Goal: Transaction & Acquisition: Book appointment/travel/reservation

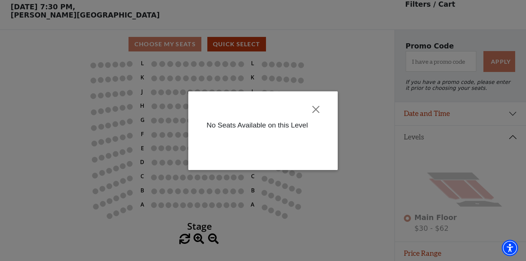
scroll to position [35, 0]
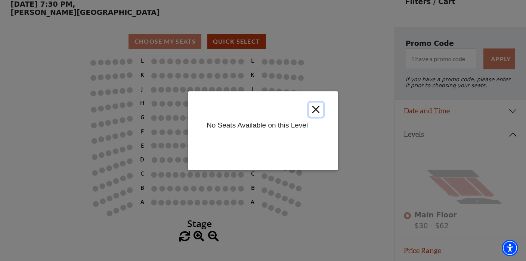
click at [317, 112] on button "Close" at bounding box center [316, 109] width 14 height 14
click at [319, 108] on button "Close" at bounding box center [316, 109] width 14 height 14
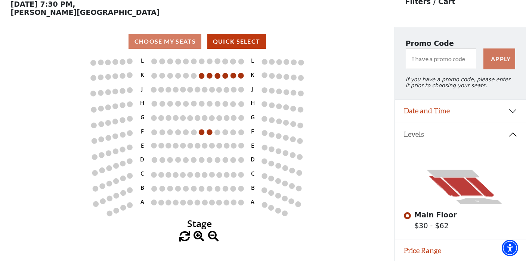
scroll to position [65, 0]
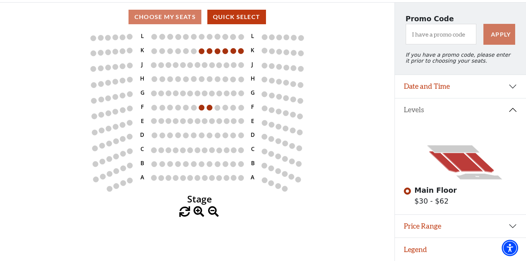
click at [510, 108] on button "Levels" at bounding box center [460, 110] width 131 height 23
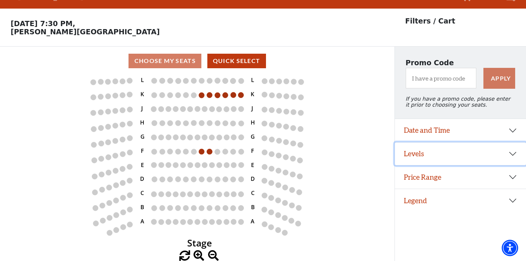
click at [511, 156] on button "Levels" at bounding box center [460, 154] width 131 height 23
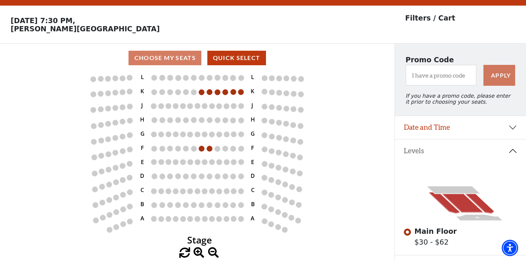
scroll to position [65, 0]
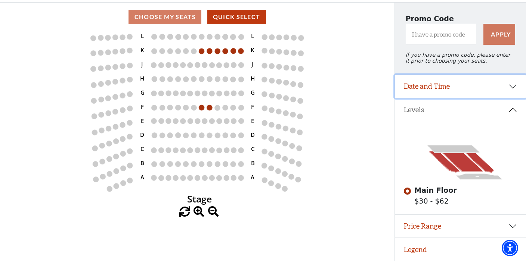
click at [509, 84] on button "Date and Time" at bounding box center [460, 86] width 131 height 23
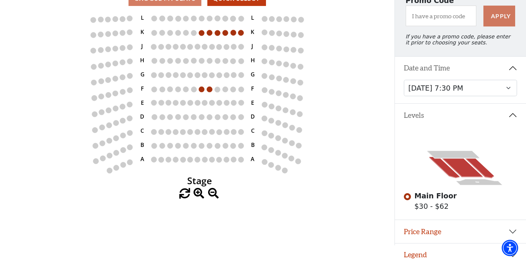
scroll to position [89, 0]
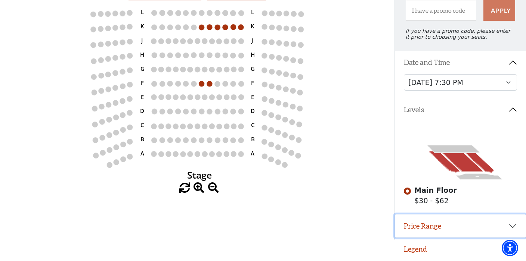
click at [517, 224] on button "Price Range" at bounding box center [460, 226] width 131 height 23
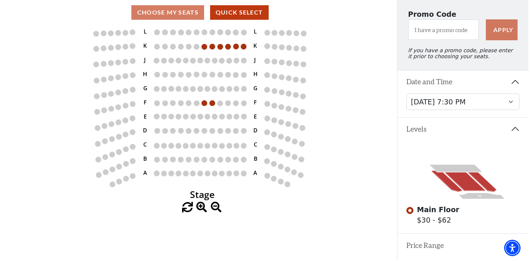
scroll to position [0, 0]
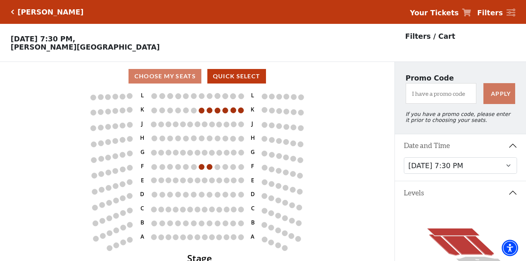
click at [467, 234] on icon at bounding box center [453, 232] width 52 height 7
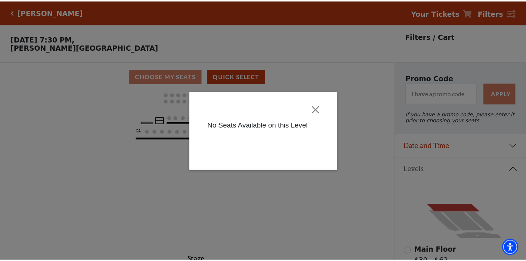
scroll to position [35, 0]
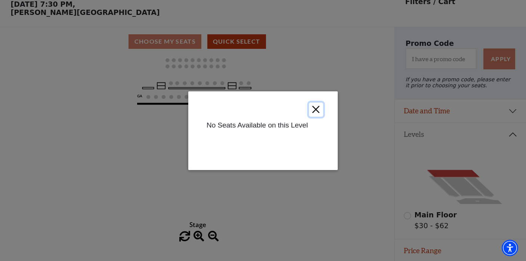
click at [320, 109] on button "Close" at bounding box center [316, 109] width 14 height 14
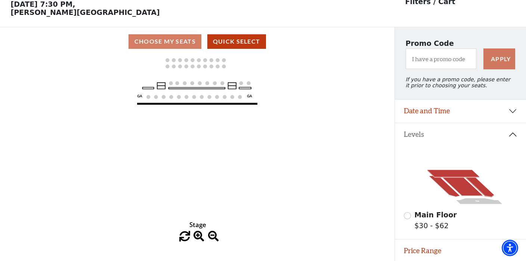
click at [462, 195] on icon at bounding box center [461, 186] width 41 height 20
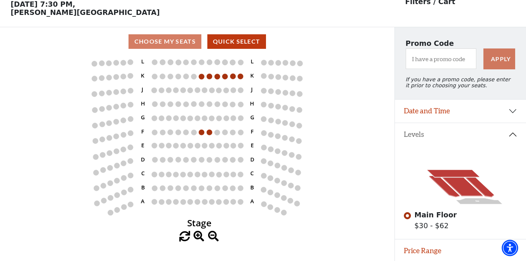
click at [465, 177] on icon at bounding box center [453, 173] width 52 height 7
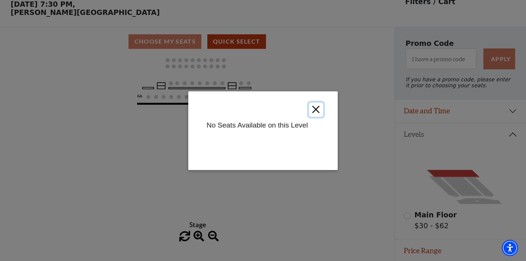
click at [317, 111] on button "Close" at bounding box center [316, 109] width 14 height 14
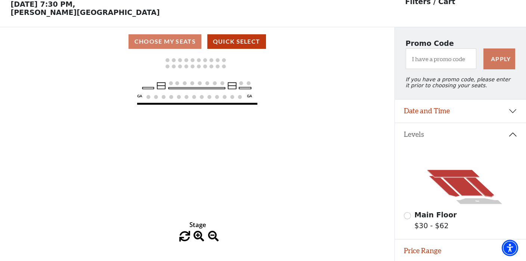
click at [475, 190] on icon at bounding box center [479, 186] width 30 height 21
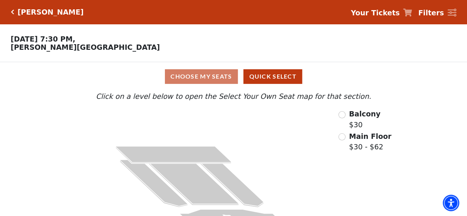
scroll to position [21, 0]
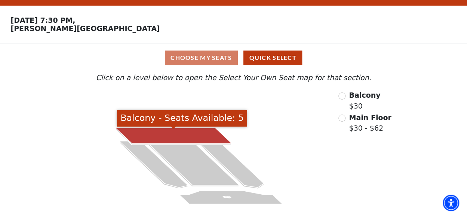
click at [191, 137] on icon at bounding box center [174, 135] width 116 height 16
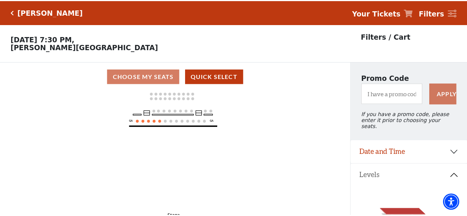
scroll to position [34, 0]
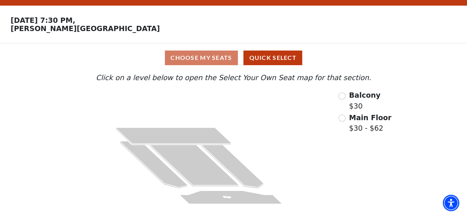
scroll to position [20, 0]
click at [345, 121] on input "Main Floor$30 - $62\a" at bounding box center [341, 117] width 7 height 7
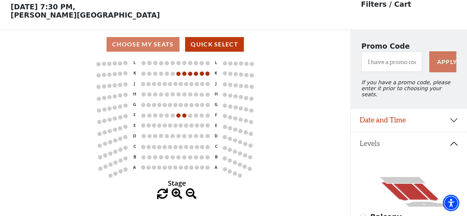
scroll to position [32, 0]
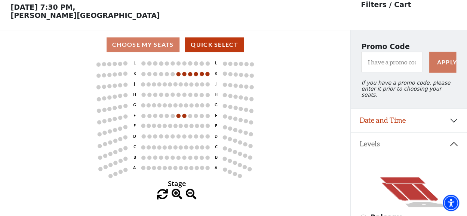
click at [396, 179] on icon at bounding box center [401, 180] width 45 height 6
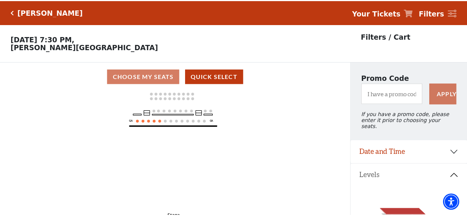
scroll to position [34, 0]
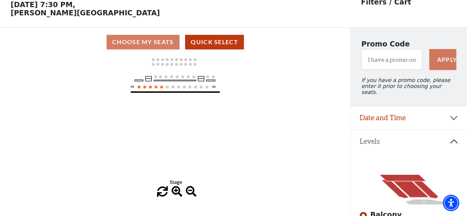
click at [406, 183] on icon at bounding box center [409, 188] width 36 height 17
